Goal: Information Seeking & Learning: Find specific fact

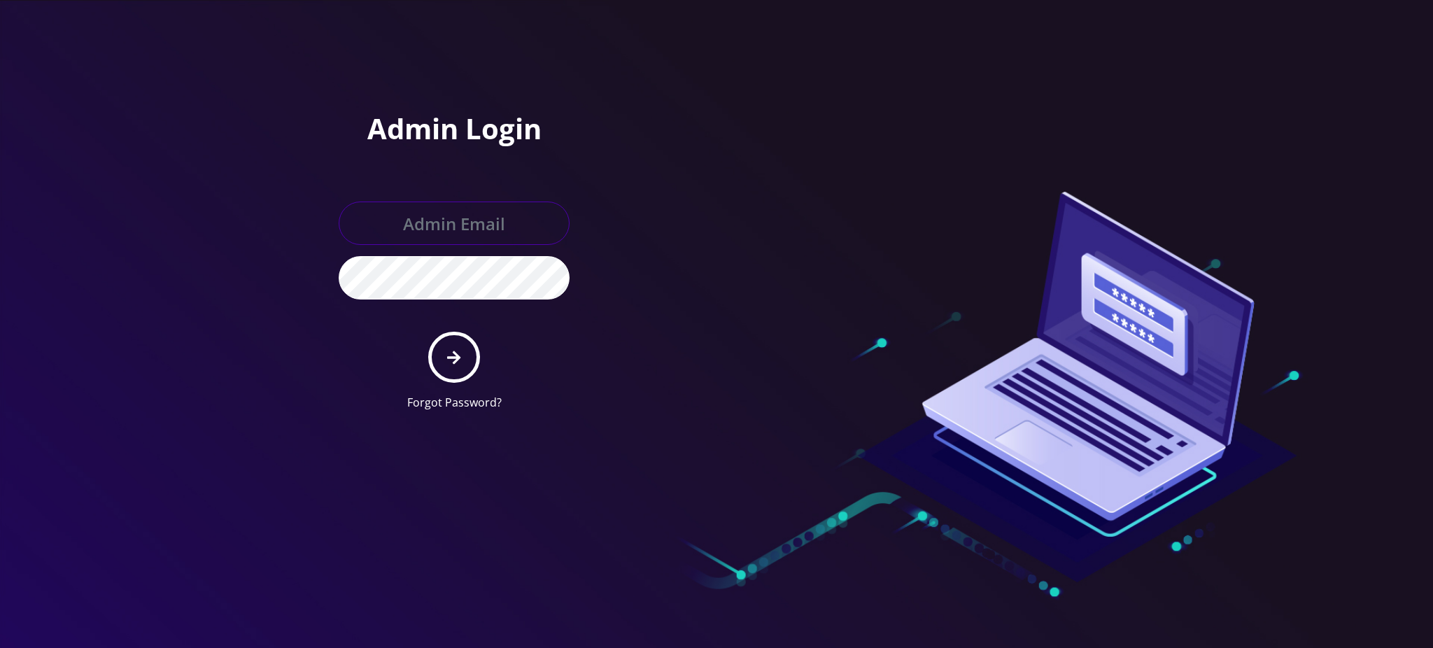
type input "rochelle@teltik.com"
click at [473, 348] on button "submit" at bounding box center [453, 357] width 51 height 51
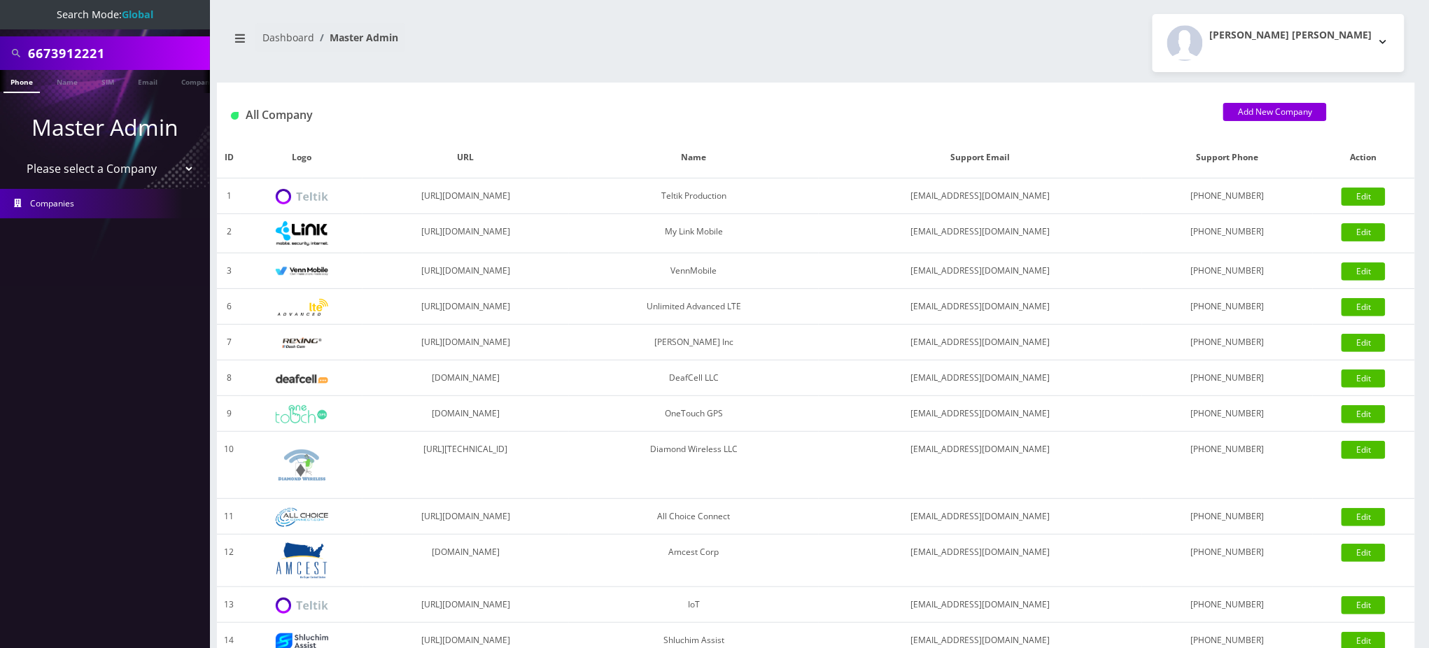
click at [1123, 87] on div "All Company Add New Company" at bounding box center [816, 110] width 1198 height 55
drag, startPoint x: 110, startPoint y: 50, endPoint x: 0, endPoint y: 25, distance: 112.6
click at [0, 25] on nav "Search Mode: Global 6673912221 Phone Name SIM Email Company Customer Master Adm…" at bounding box center [105, 324] width 210 height 648
type input "[PERSON_NAME]"
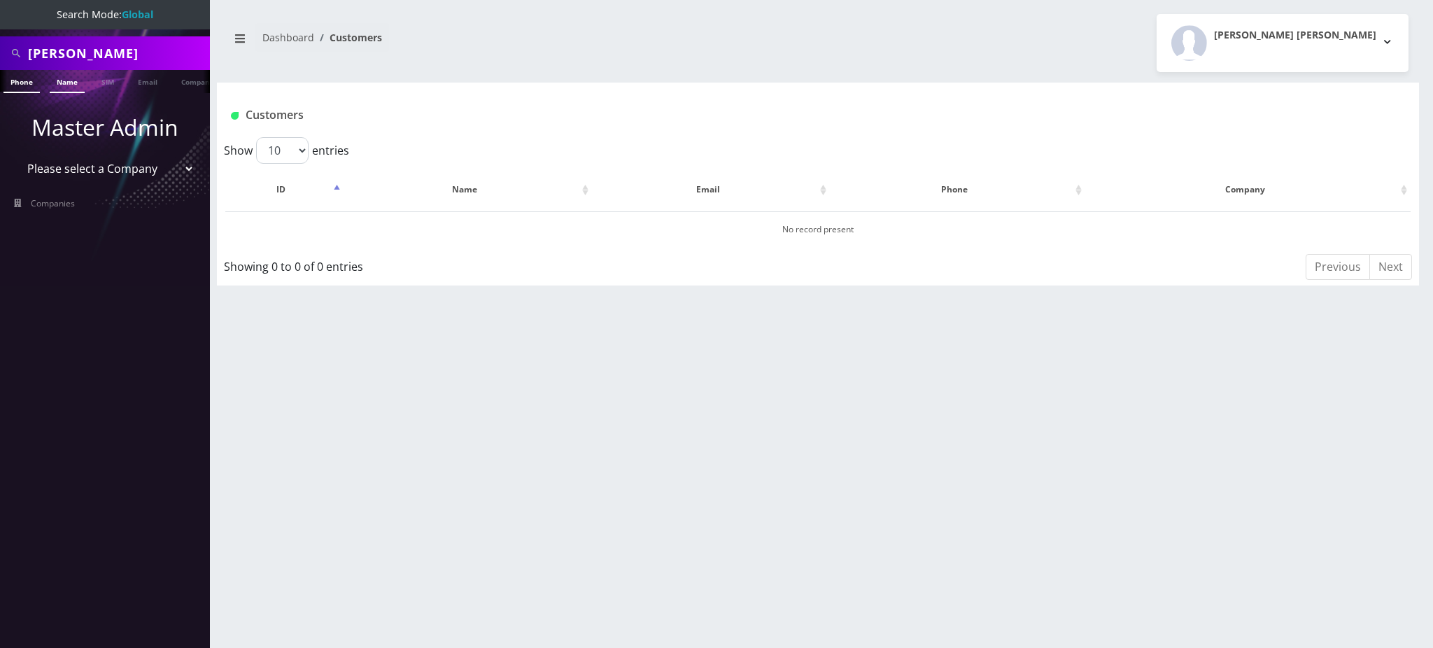
click at [66, 82] on link "Name" at bounding box center [67, 81] width 35 height 23
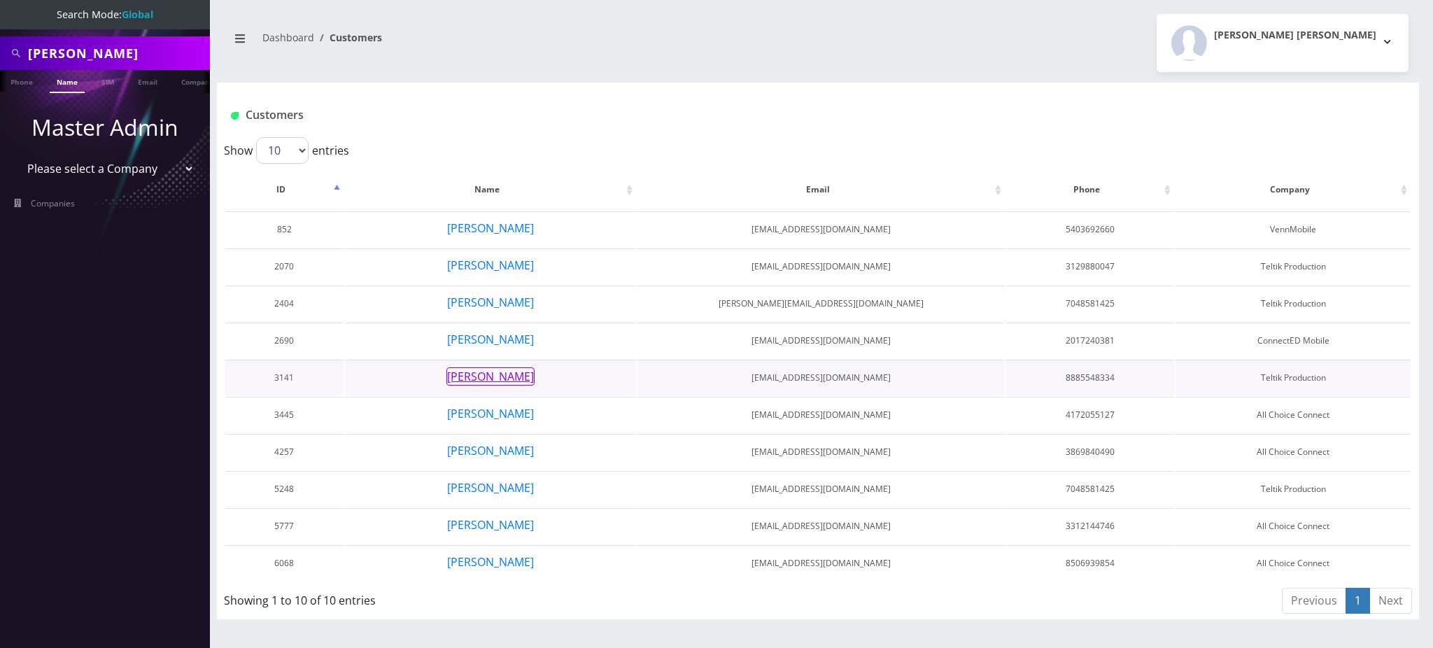
click at [496, 369] on button "[PERSON_NAME]" at bounding box center [491, 376] width 88 height 18
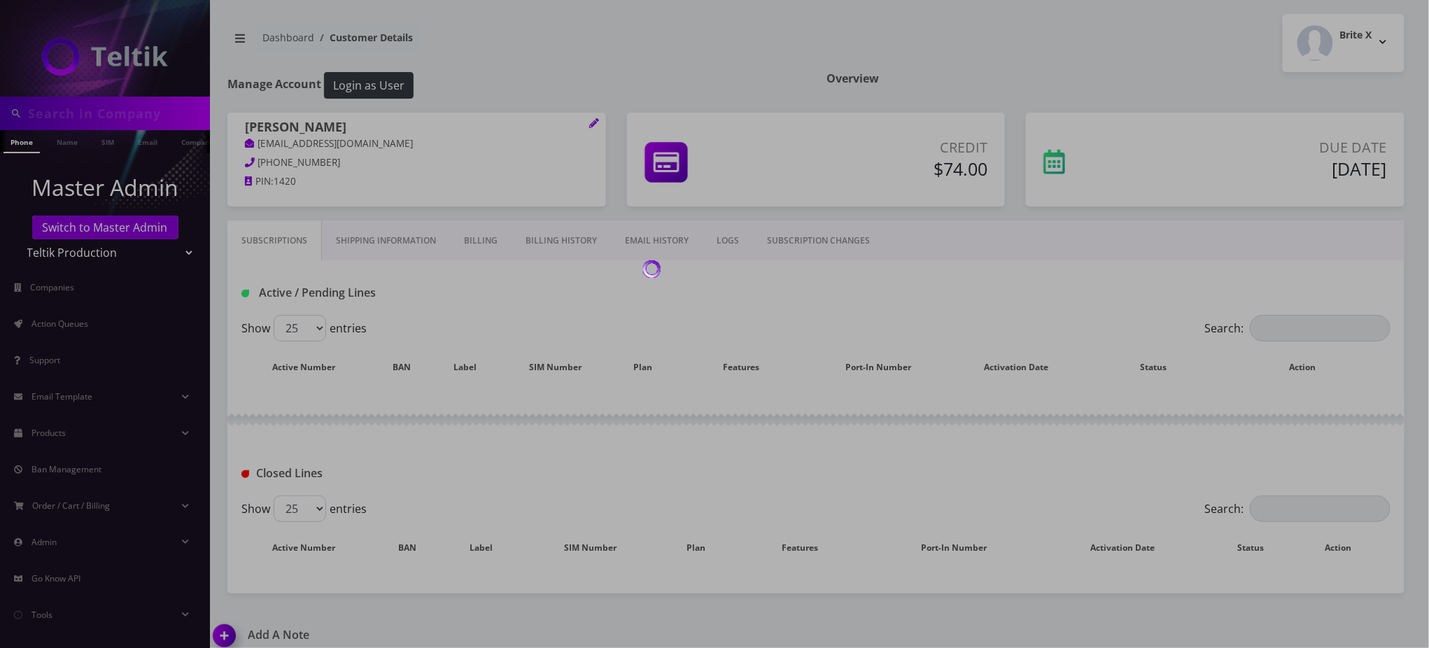
type input "[PERSON_NAME]"
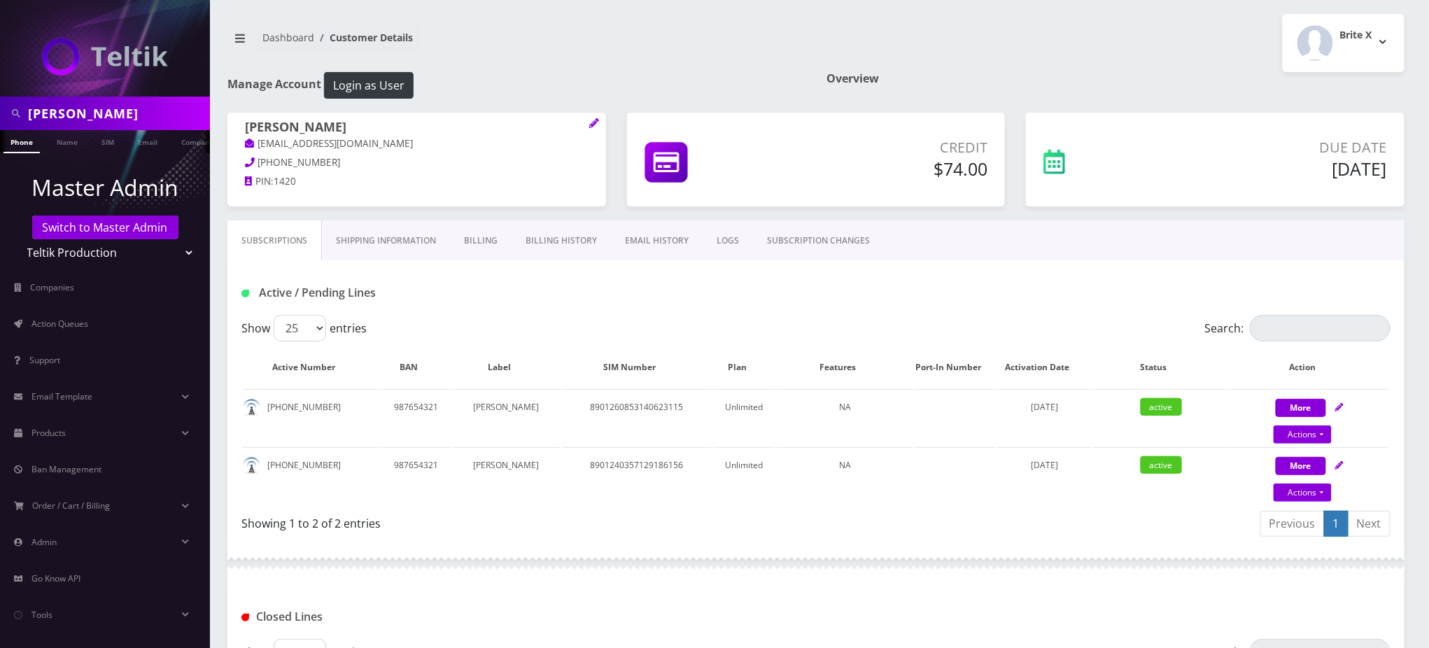
click at [484, 247] on link "Billing" at bounding box center [481, 240] width 62 height 41
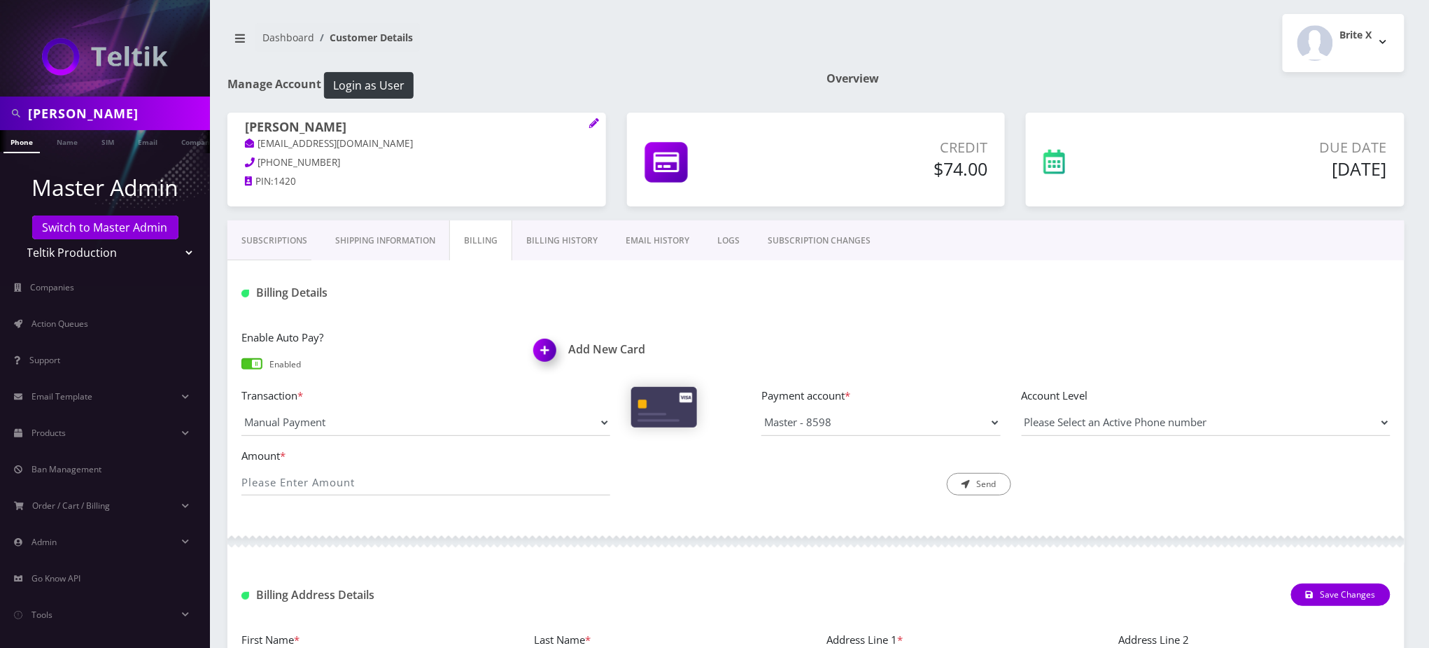
click at [552, 237] on link "Billing History" at bounding box center [561, 240] width 99 height 41
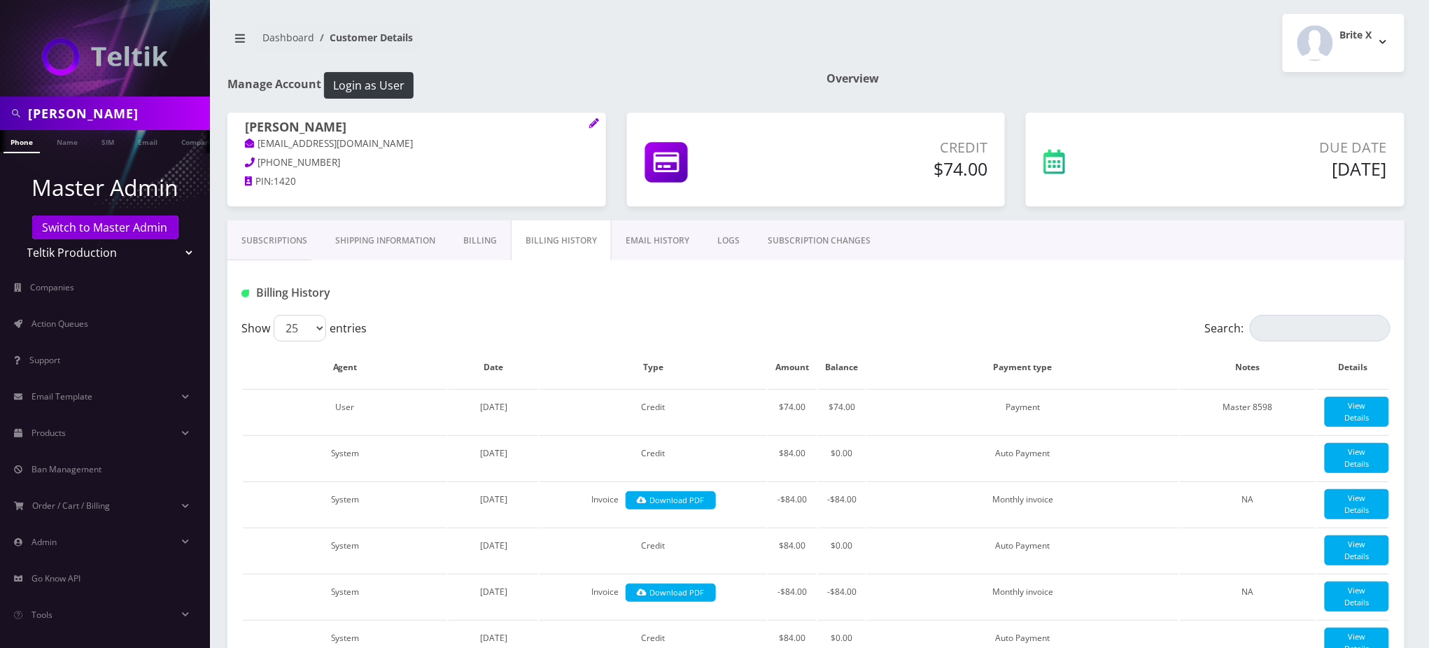
click at [1138, 214] on div "Due Date Aug 21, 2025" at bounding box center [1216, 167] width 400 height 108
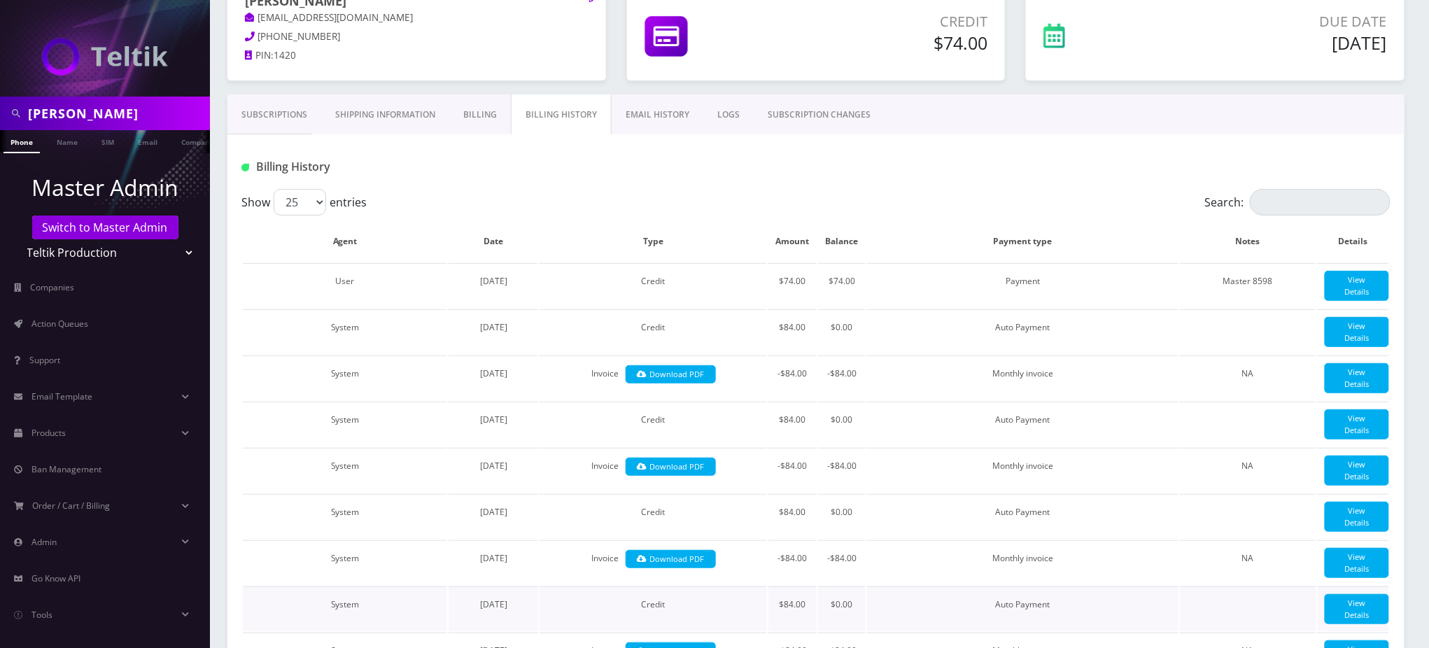
scroll to position [93, 0]
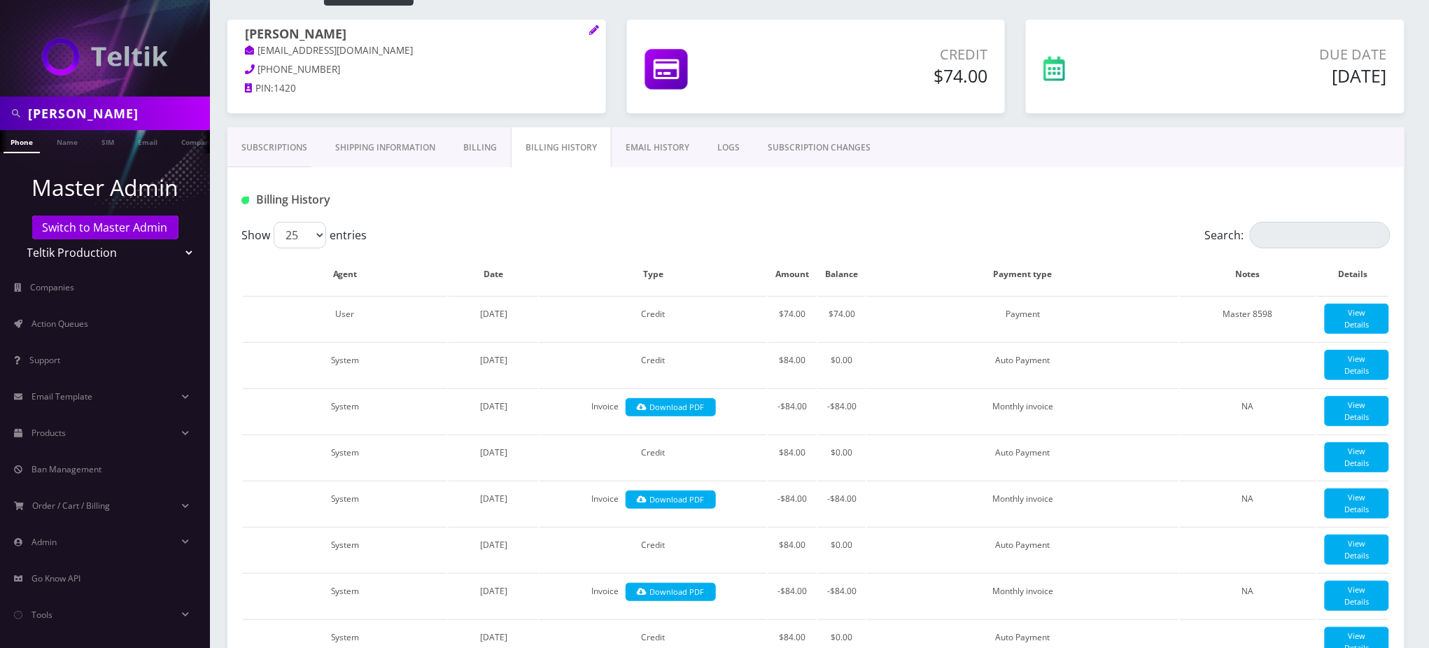
click at [285, 146] on link "Subscriptions" at bounding box center [274, 147] width 94 height 41
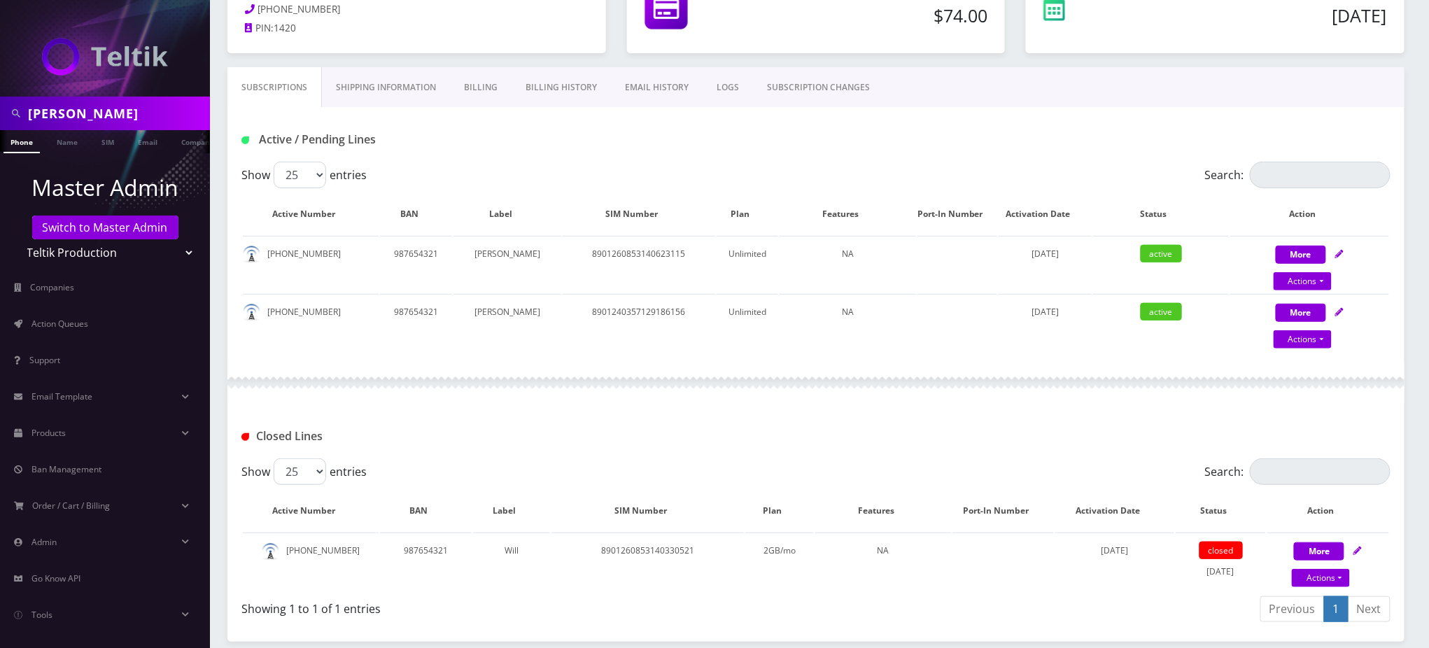
scroll to position [186, 0]
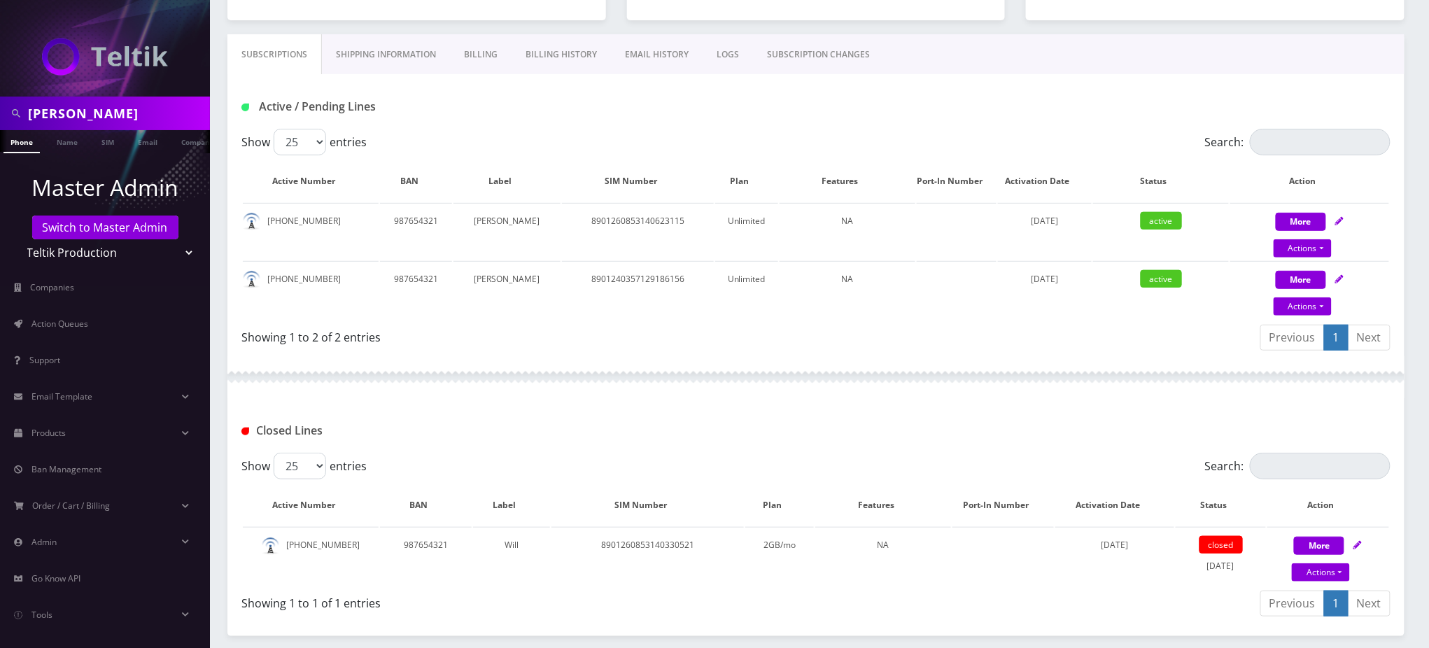
click at [634, 99] on div "Active / Pending Lines" at bounding box center [816, 106] width 1170 height 23
click at [114, 223] on link "Switch to Master Admin" at bounding box center [105, 228] width 146 height 24
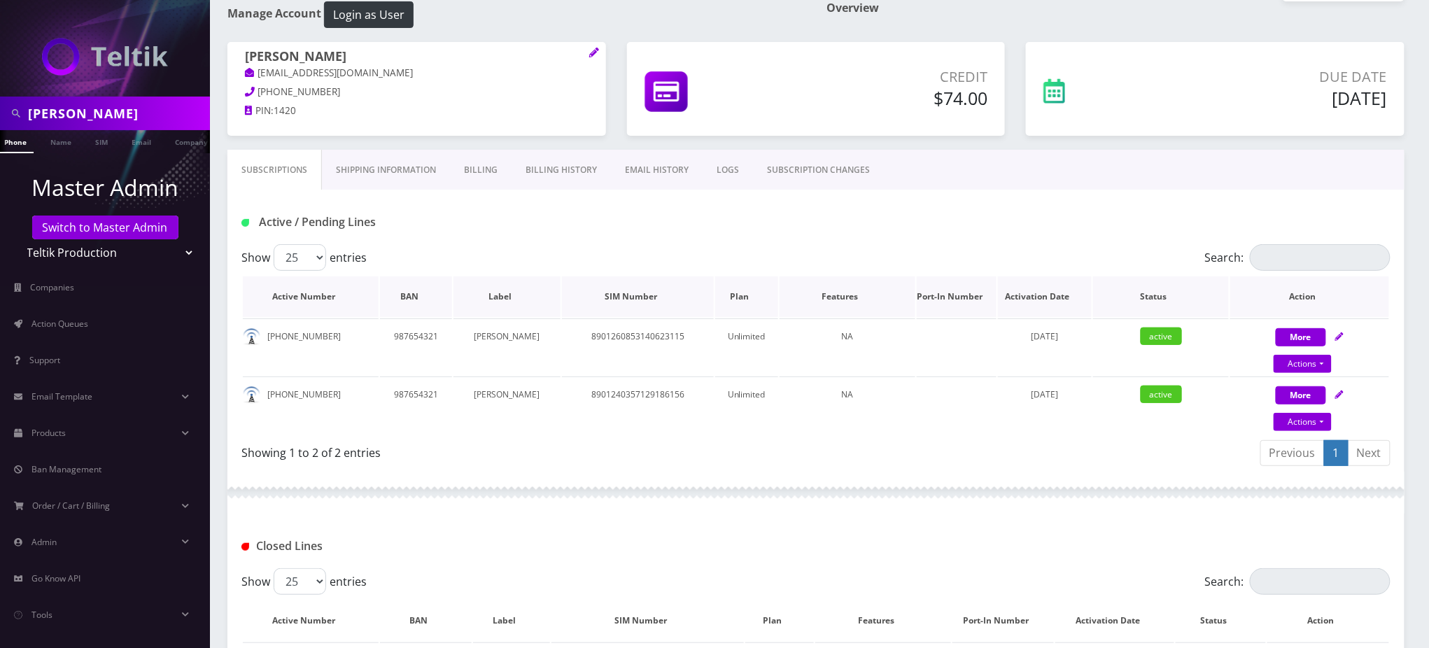
scroll to position [0, 0]
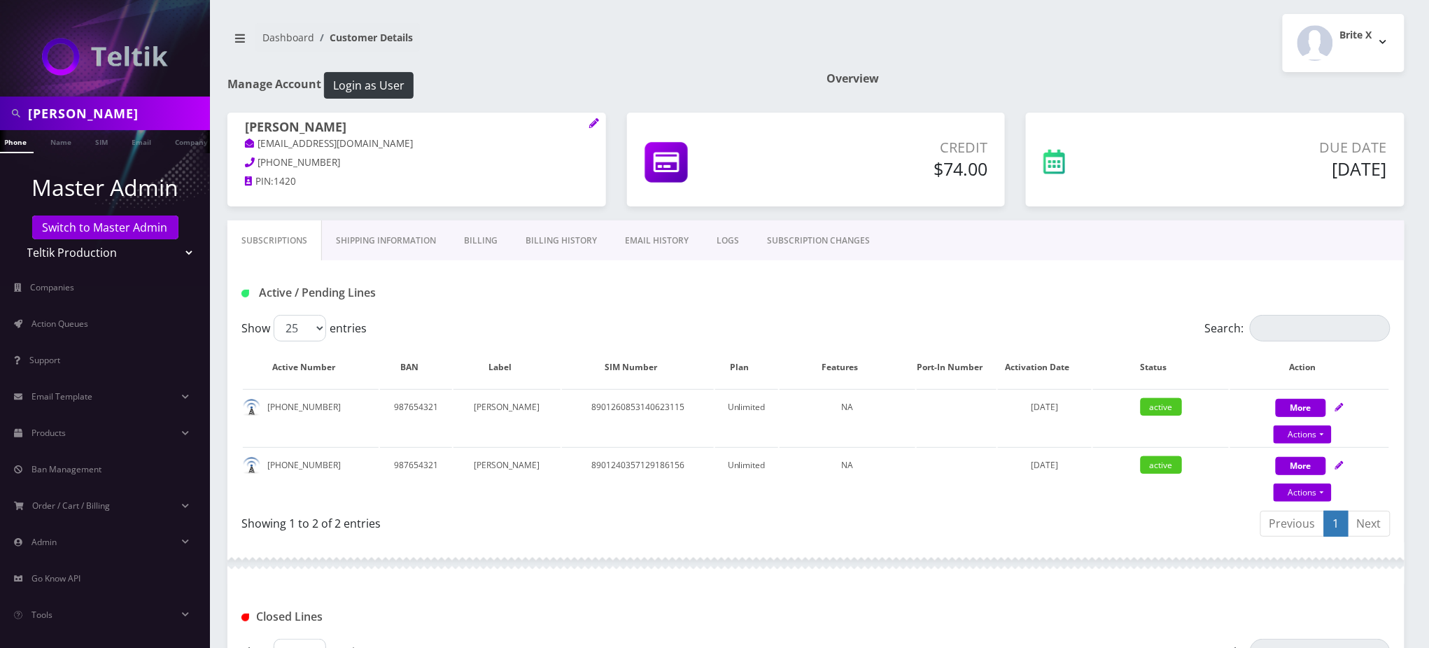
drag, startPoint x: 344, startPoint y: 129, endPoint x: 241, endPoint y: 128, distance: 102.2
click at [241, 128] on div "Bradley Nillen support@lightmysafe.com 888-554-8334 PIN: 1420" at bounding box center [416, 156] width 379 height 87
click at [48, 142] on link "Name" at bounding box center [53, 141] width 35 height 23
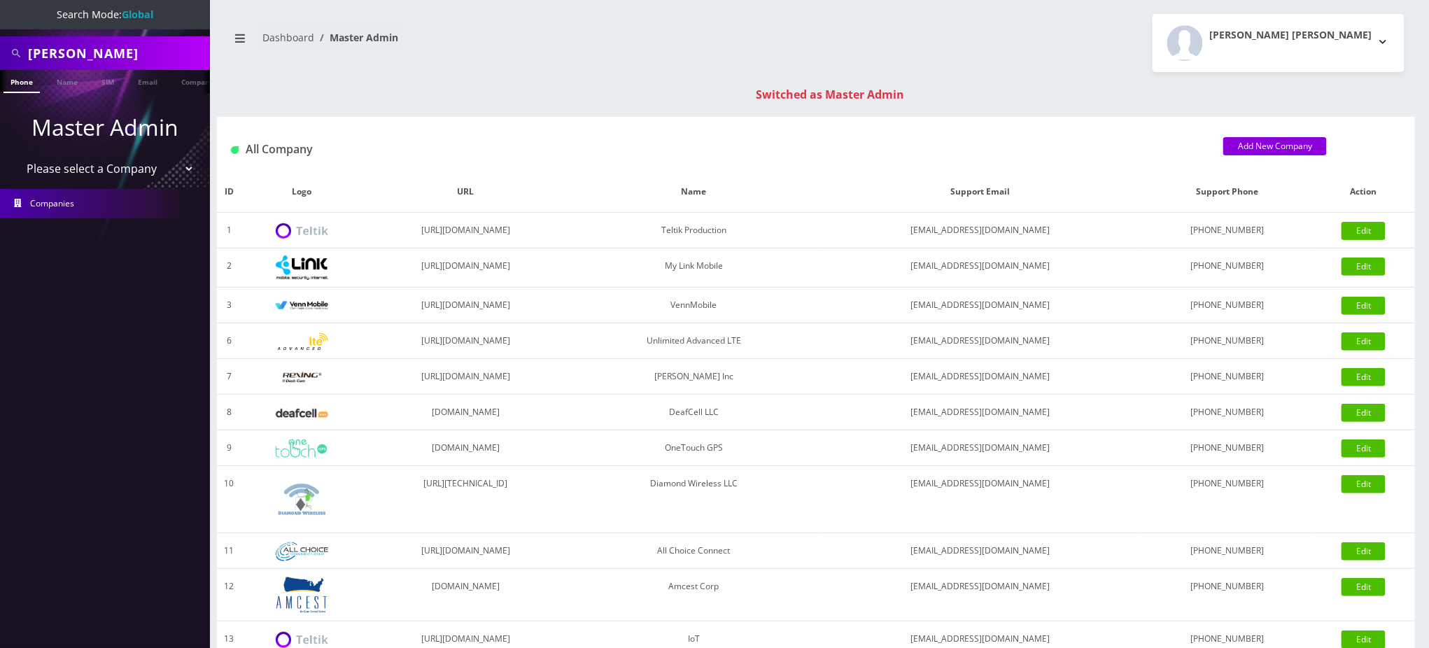
drag, startPoint x: 97, startPoint y: 53, endPoint x: 0, endPoint y: 20, distance: 102.7
click at [0, 20] on nav "Search Mode: Global Bradley Phone Name SIM Email Company Customer Master Admin …" at bounding box center [105, 324] width 210 height 648
click at [71, 49] on input "text" at bounding box center [117, 53] width 178 height 27
type input "6672127512"
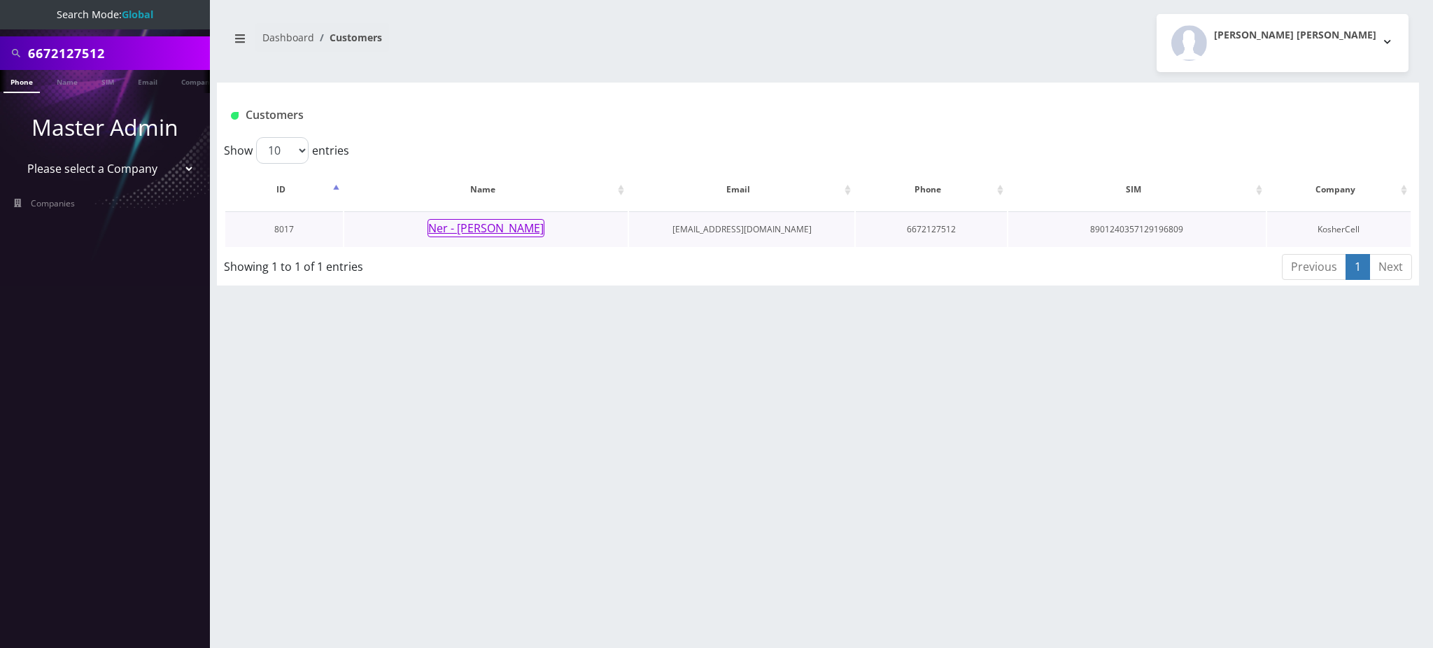
click at [474, 230] on button "Ner - Aharon Yifrah" at bounding box center [486, 228] width 117 height 18
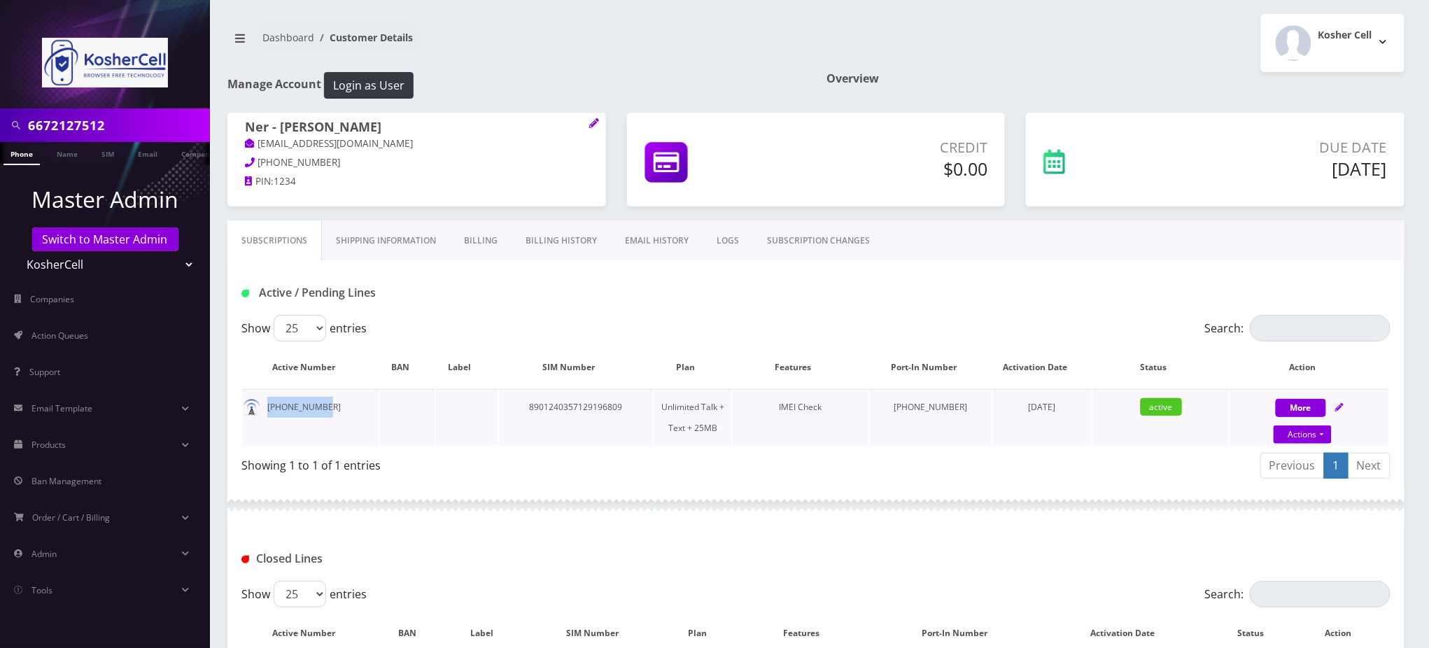
drag, startPoint x: 328, startPoint y: 407, endPoint x: 267, endPoint y: 415, distance: 62.2
click at [267, 415] on td "667-212-7512" at bounding box center [311, 417] width 136 height 57
copy td "667-212-7512"
click at [88, 130] on input "6672127512" at bounding box center [117, 125] width 178 height 27
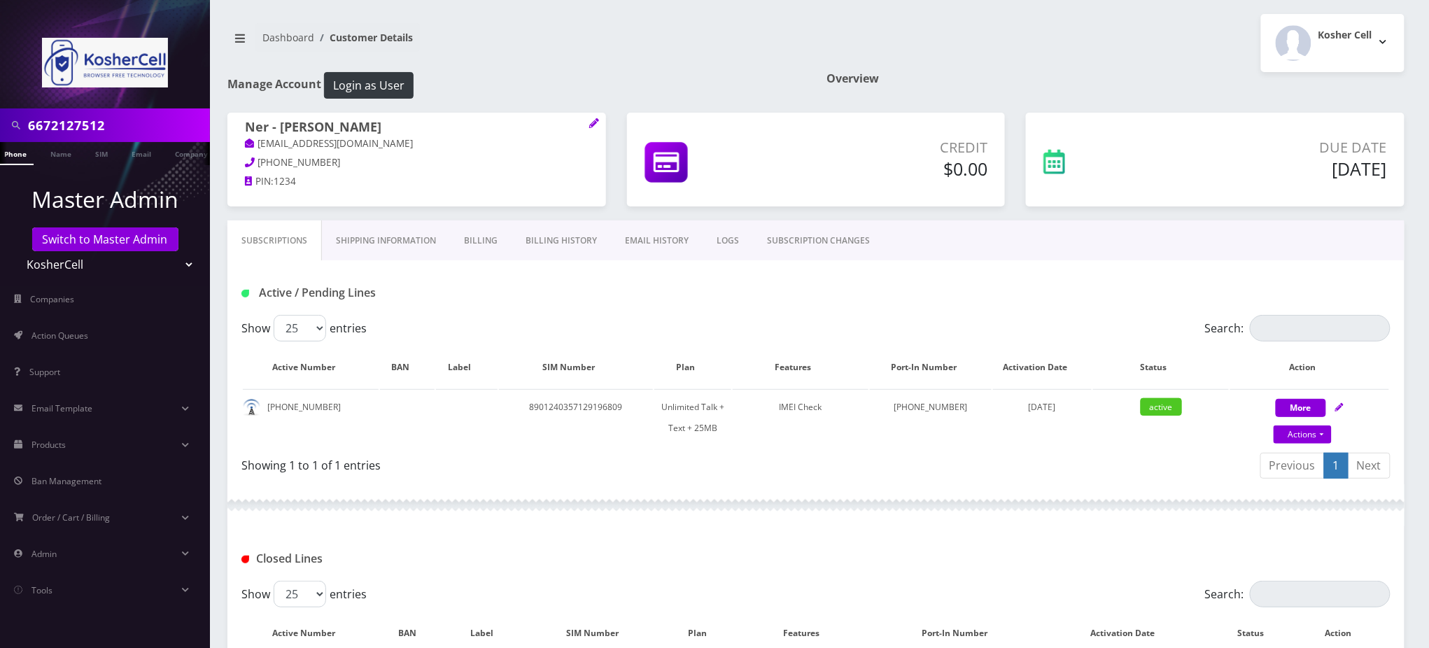
click at [88, 129] on input "6672127512" at bounding box center [117, 125] width 178 height 27
click at [1143, 50] on div "Kosher Cell Logout" at bounding box center [1115, 43] width 599 height 58
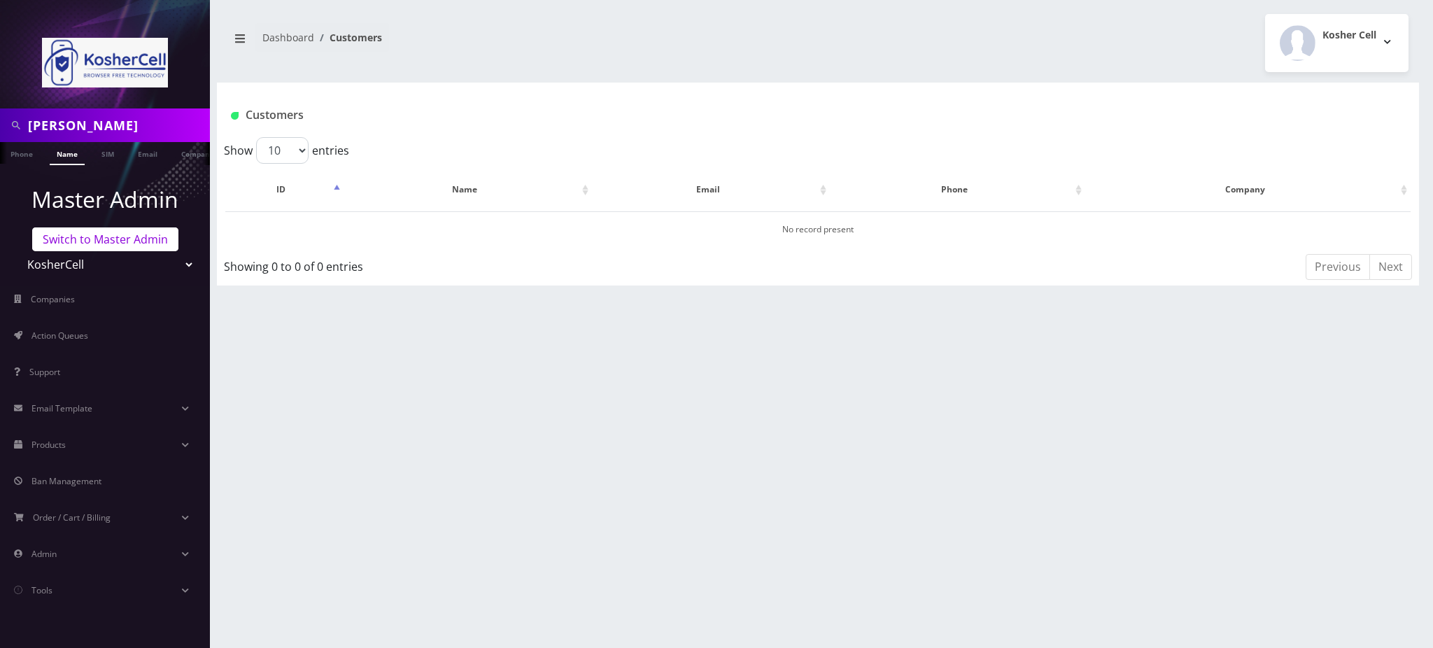
click at [87, 243] on link "Switch to Master Admin" at bounding box center [105, 239] width 146 height 24
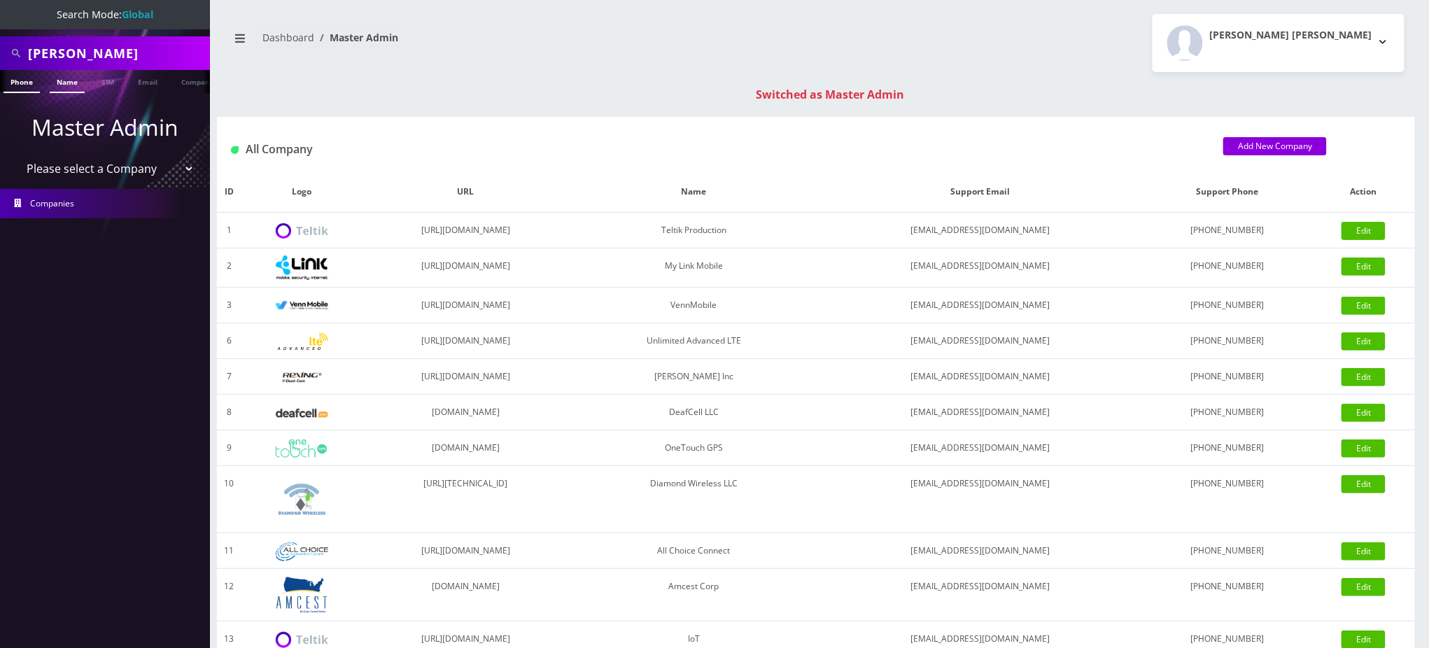
click at [69, 82] on link "Name" at bounding box center [67, 81] width 35 height 23
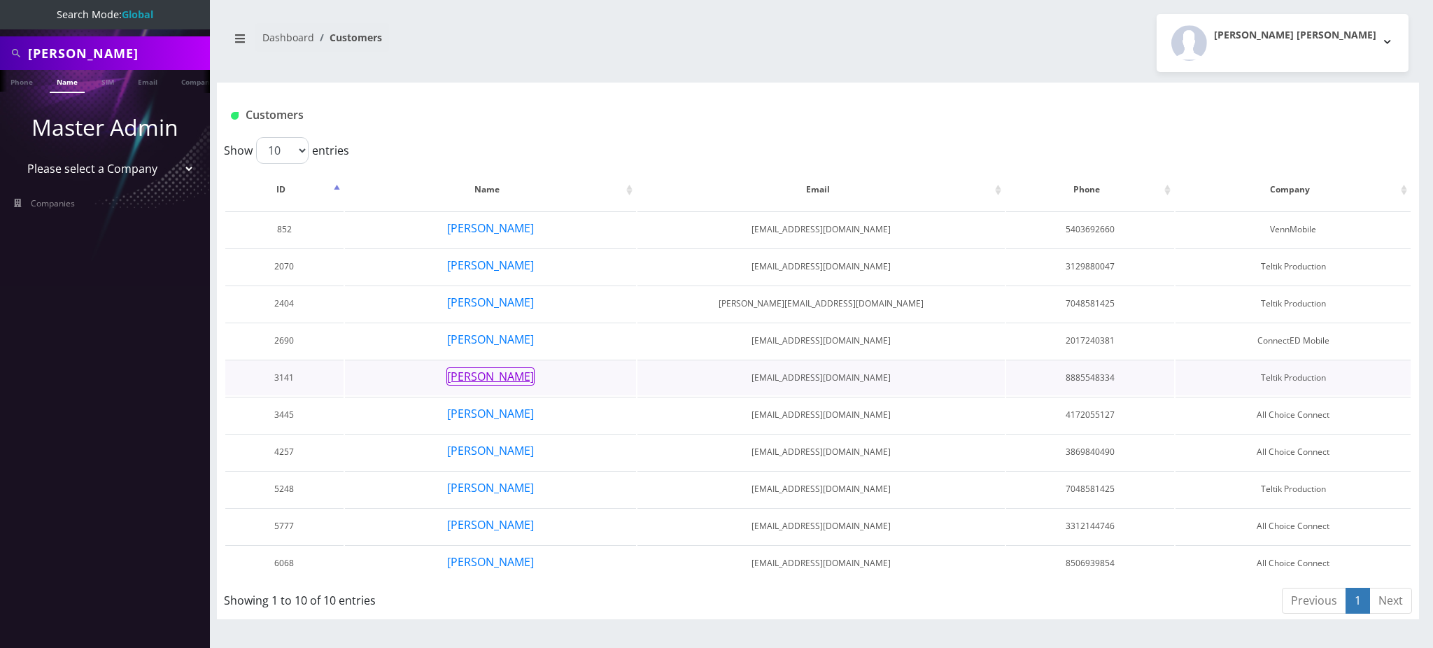
click at [490, 372] on button "[PERSON_NAME]" at bounding box center [491, 376] width 88 height 18
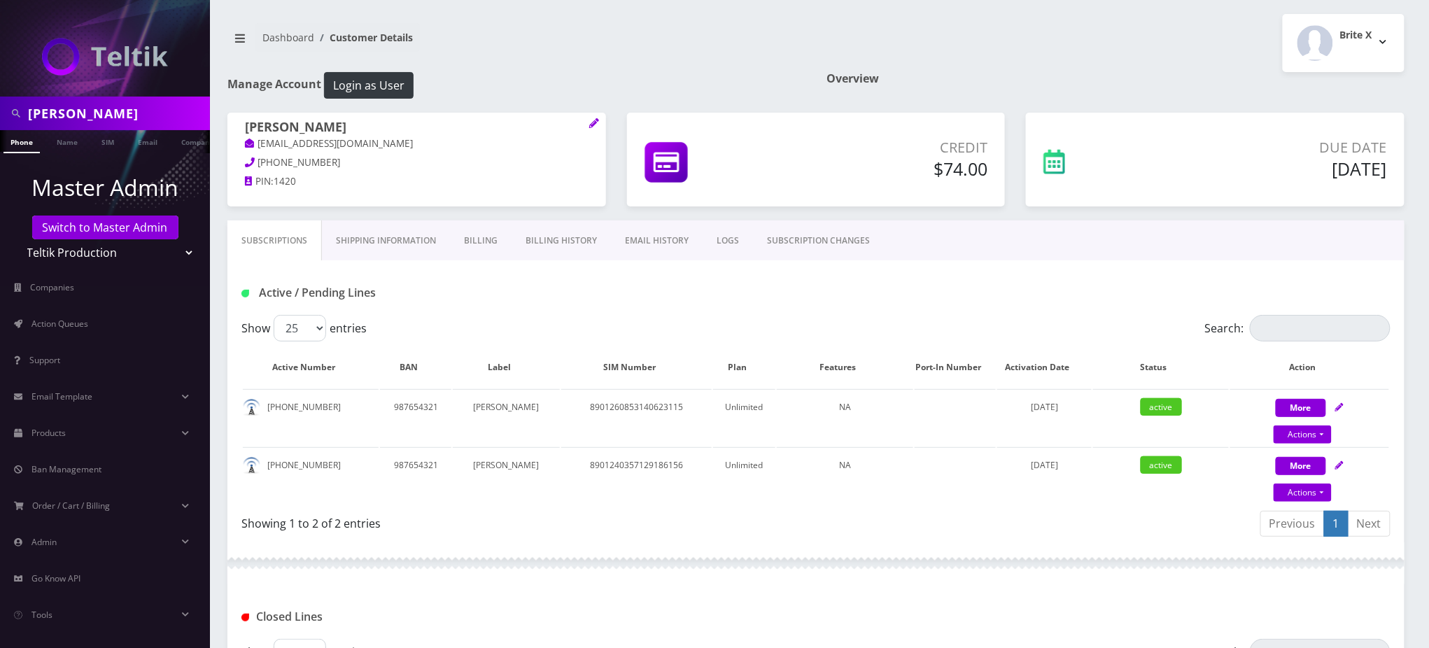
click at [802, 302] on div "Active / Pending Lines" at bounding box center [815, 287] width 1177 height 55
click at [399, 234] on link "Shipping Information" at bounding box center [386, 240] width 128 height 41
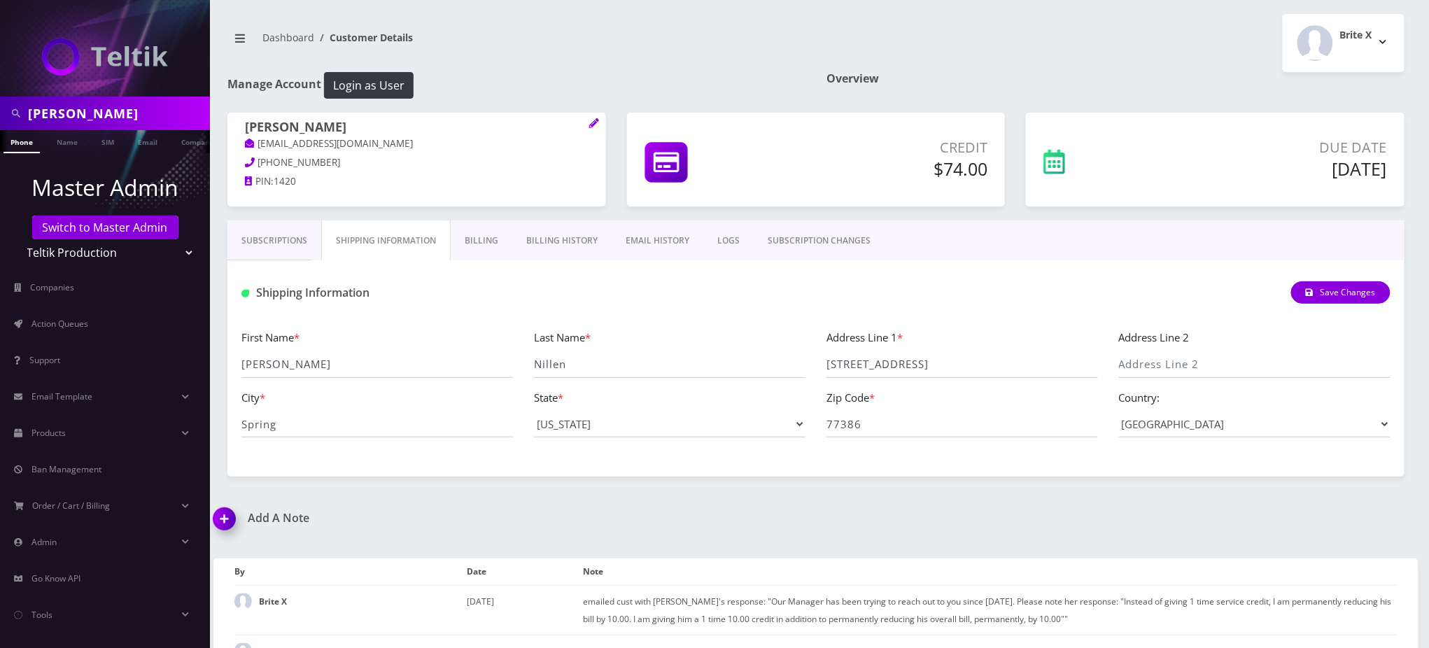
click at [465, 246] on link "Billing" at bounding box center [482, 240] width 62 height 41
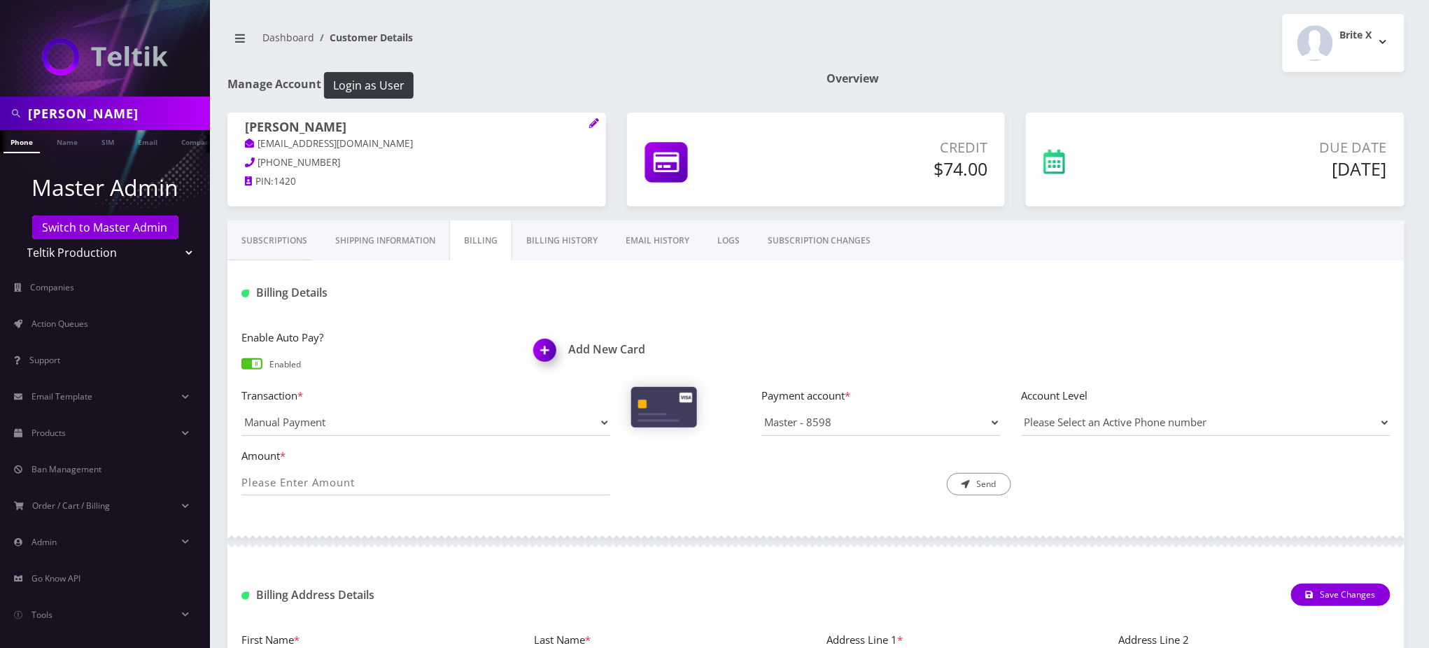
click at [263, 239] on link "Subscriptions" at bounding box center [274, 240] width 94 height 41
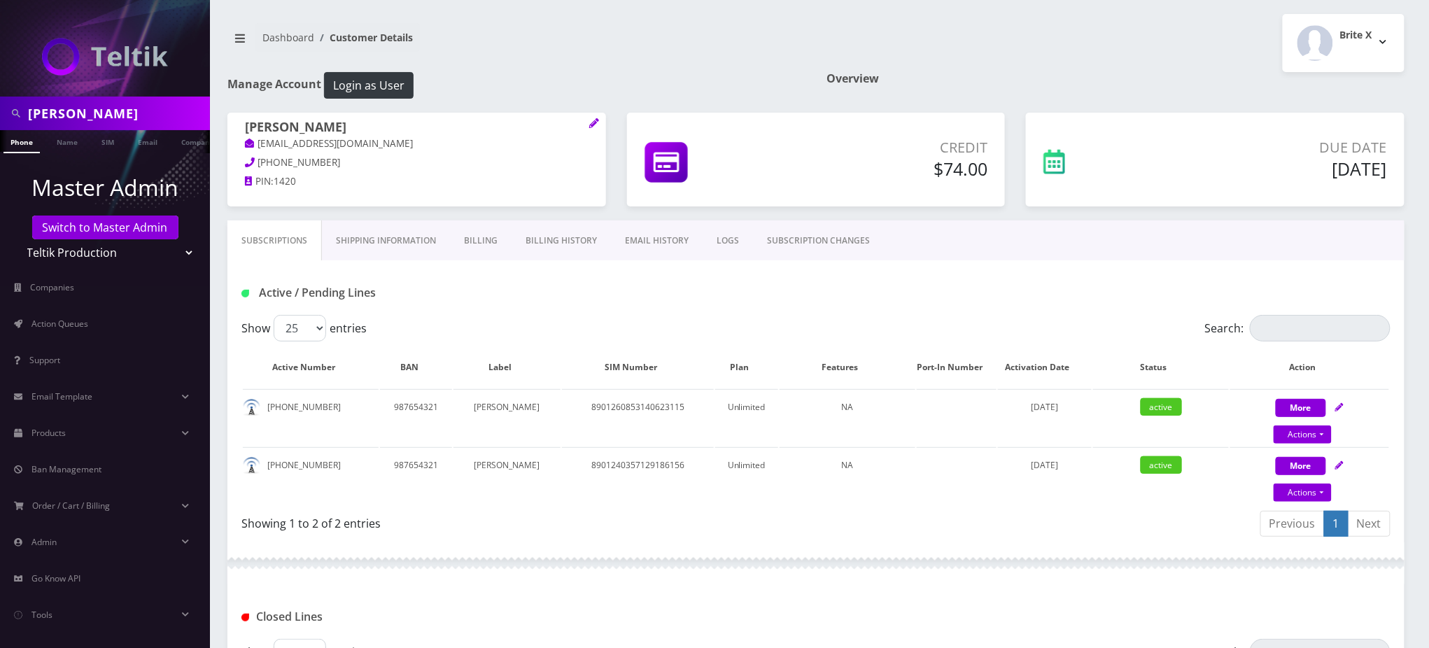
click at [740, 312] on div "Active / Pending Lines" at bounding box center [815, 287] width 1177 height 55
click at [555, 245] on link "Billing History" at bounding box center [561, 240] width 99 height 41
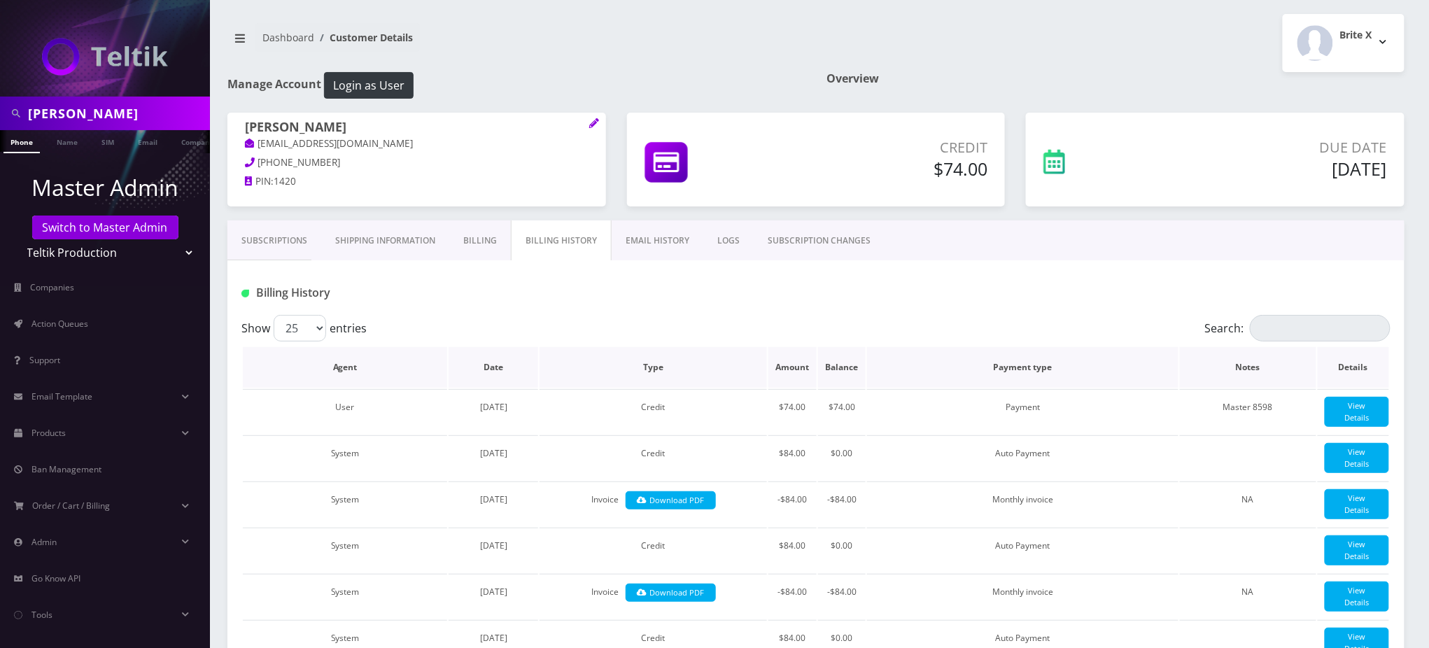
click at [834, 365] on th "Balance" at bounding box center [842, 367] width 48 height 41
click at [650, 307] on div "Billing History" at bounding box center [815, 287] width 1177 height 55
click at [69, 142] on link "Name" at bounding box center [67, 141] width 35 height 23
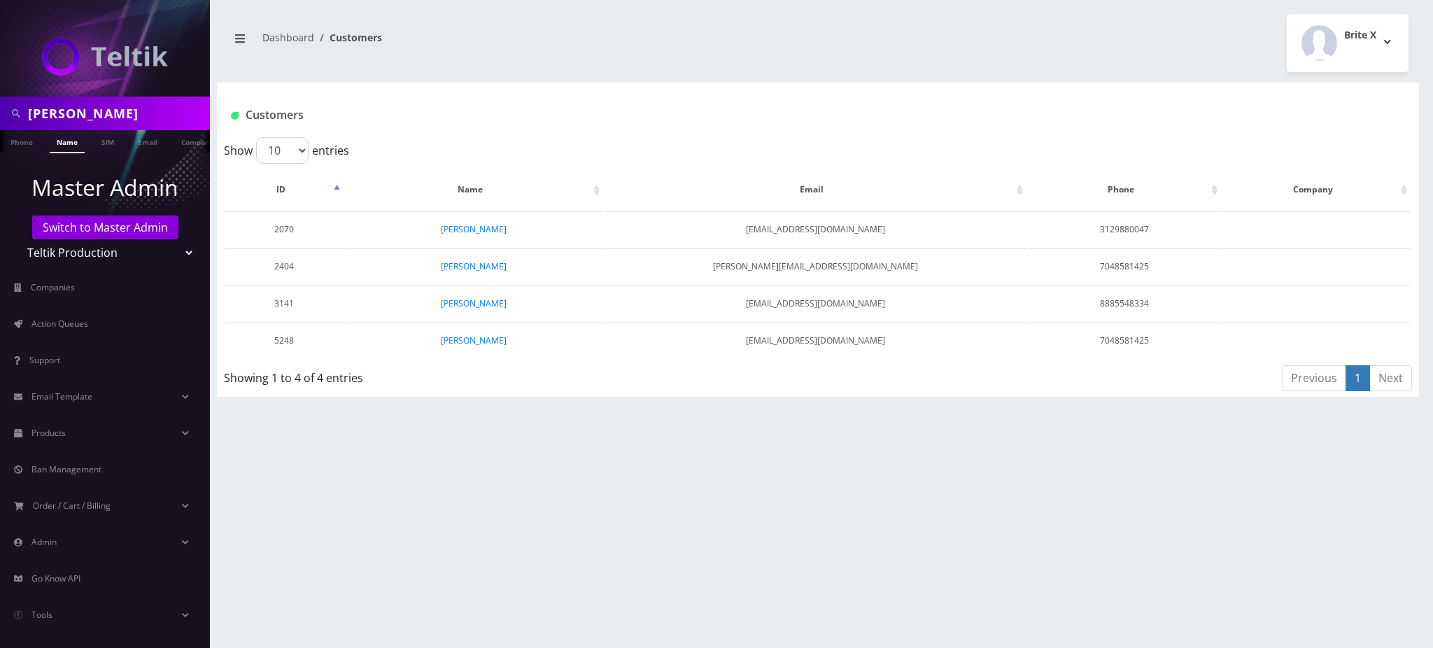
click at [1190, 417] on div "[PERSON_NAME] Phone Name SIM Email Company Customer Dashboard Customers Brite X" at bounding box center [818, 324] width 1230 height 648
click at [739, 162] on div "Show 10 25 50 100 entries" at bounding box center [521, 150] width 594 height 27
click at [491, 300] on link "[PERSON_NAME]" at bounding box center [474, 303] width 66 height 12
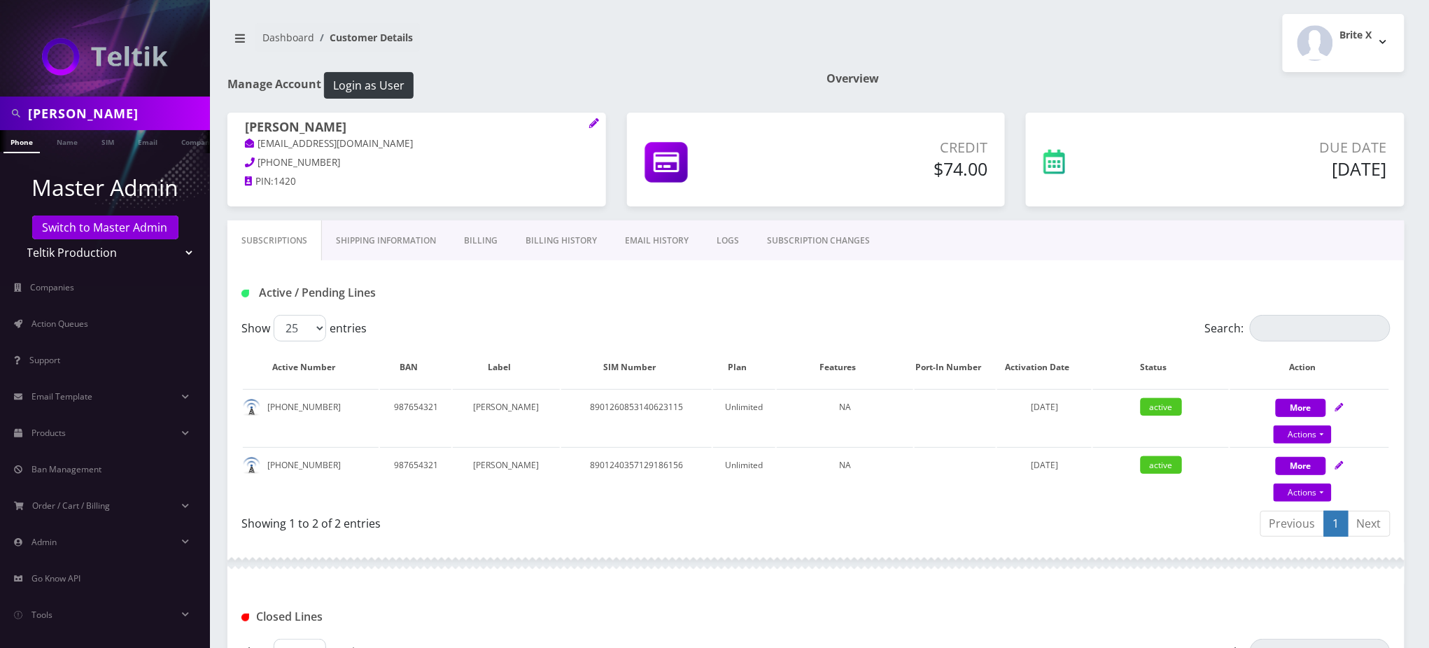
click at [596, 281] on div "Active / Pending Lines" at bounding box center [426, 292] width 390 height 23
click at [573, 245] on link "Billing History" at bounding box center [561, 240] width 99 height 41
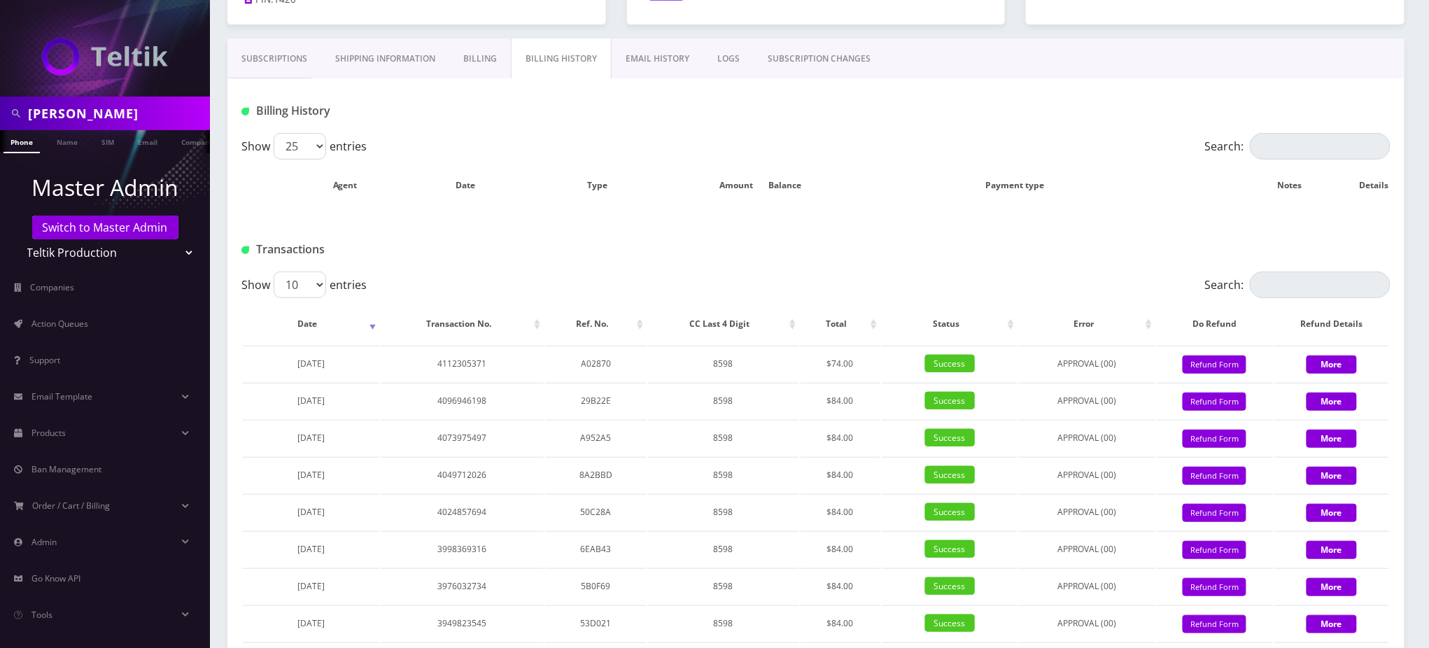
scroll to position [186, 0]
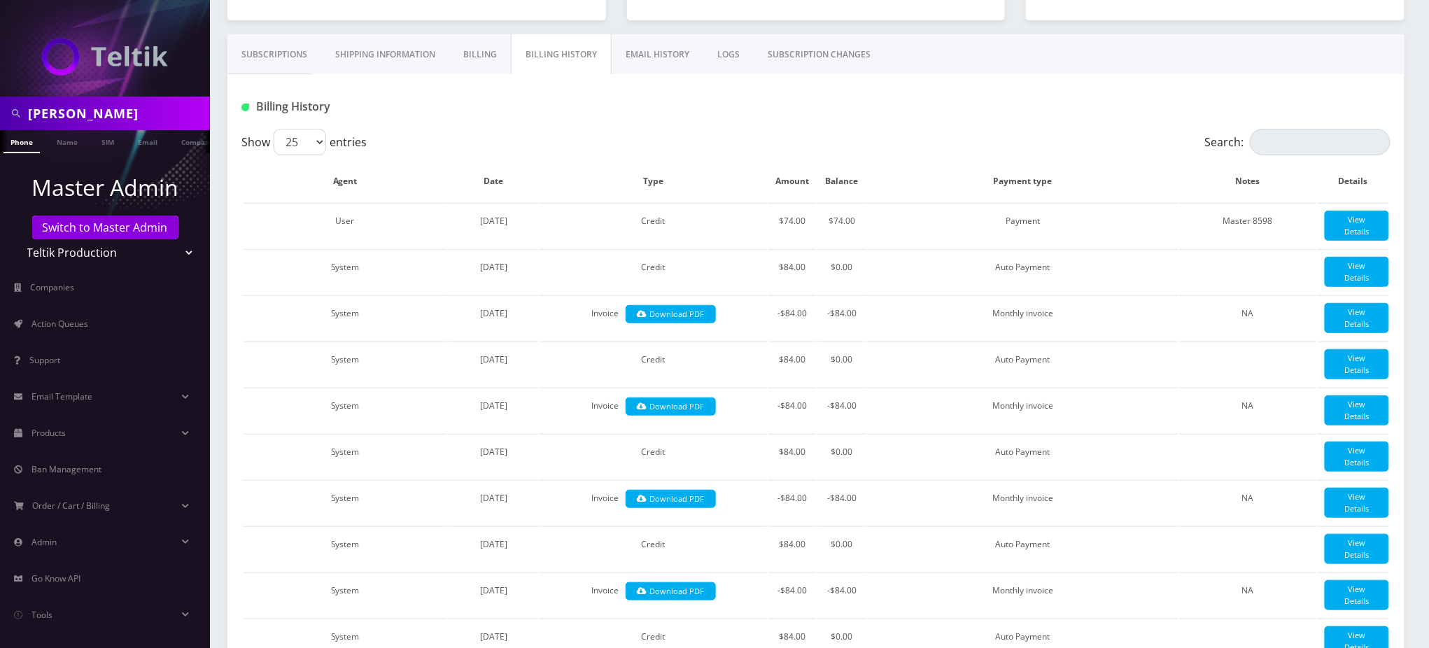
click at [603, 97] on div "Billing History" at bounding box center [426, 106] width 390 height 23
click at [1165, 81] on div "Billing History" at bounding box center [815, 101] width 1177 height 55
